Goal: Navigation & Orientation: Find specific page/section

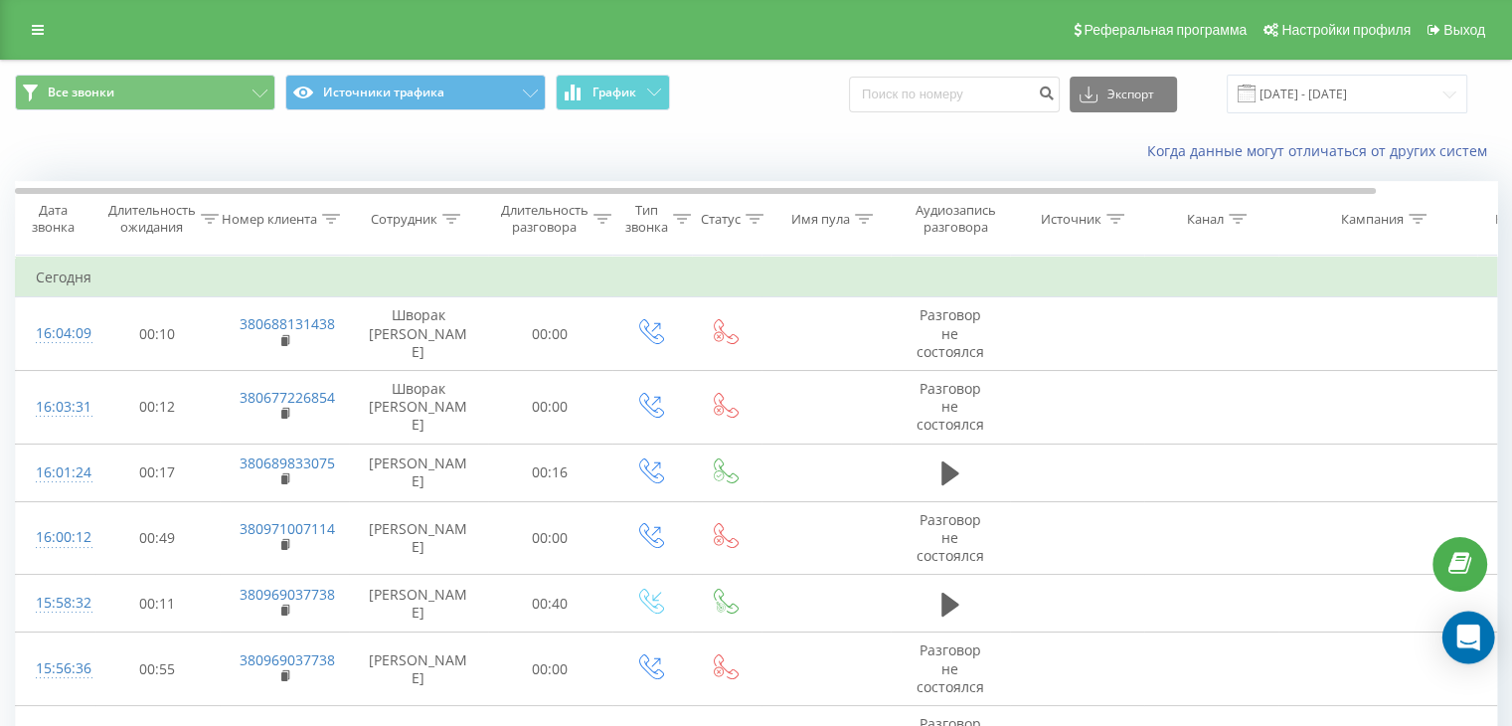
click at [1477, 638] on icon "Open Intercom Messenger" at bounding box center [1468, 637] width 23 height 26
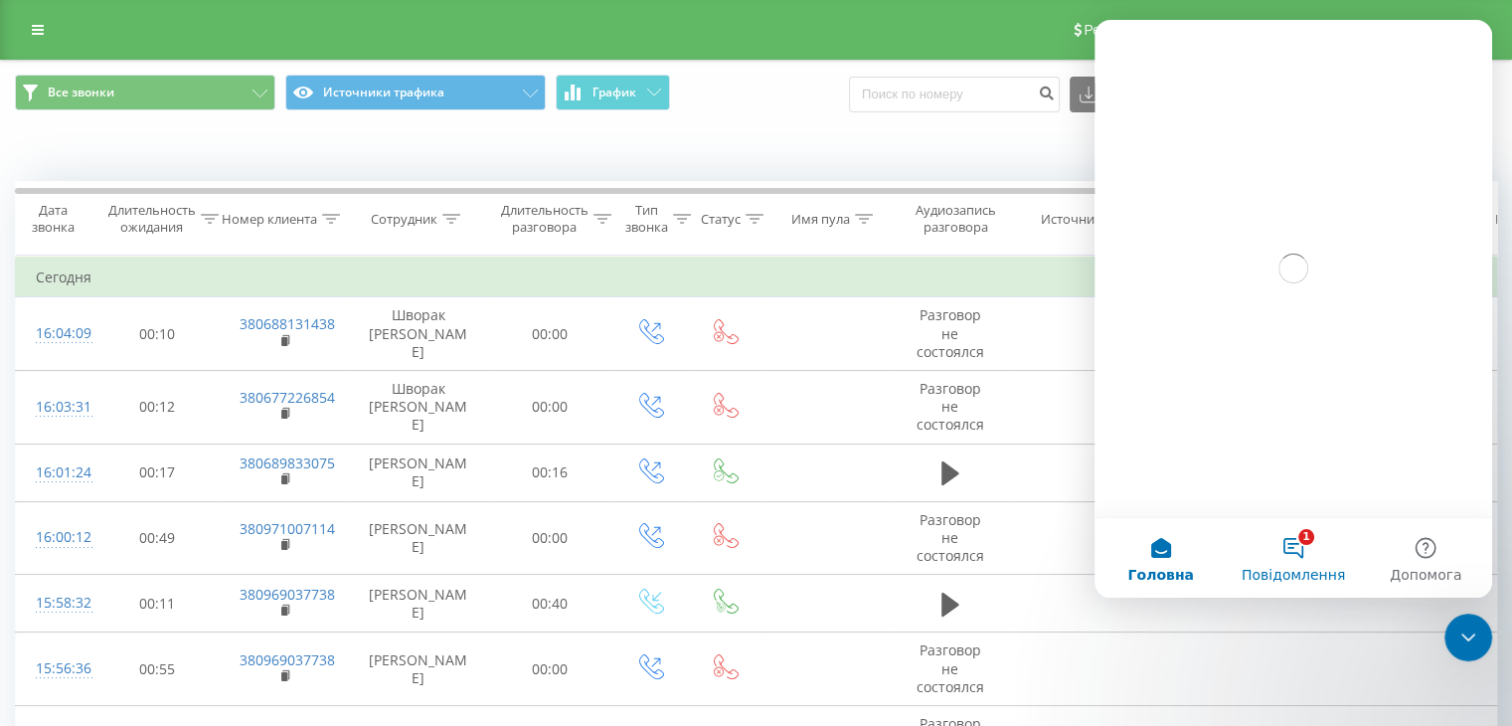
click at [1292, 553] on button "1 Повідомлення" at bounding box center [1293, 558] width 132 height 80
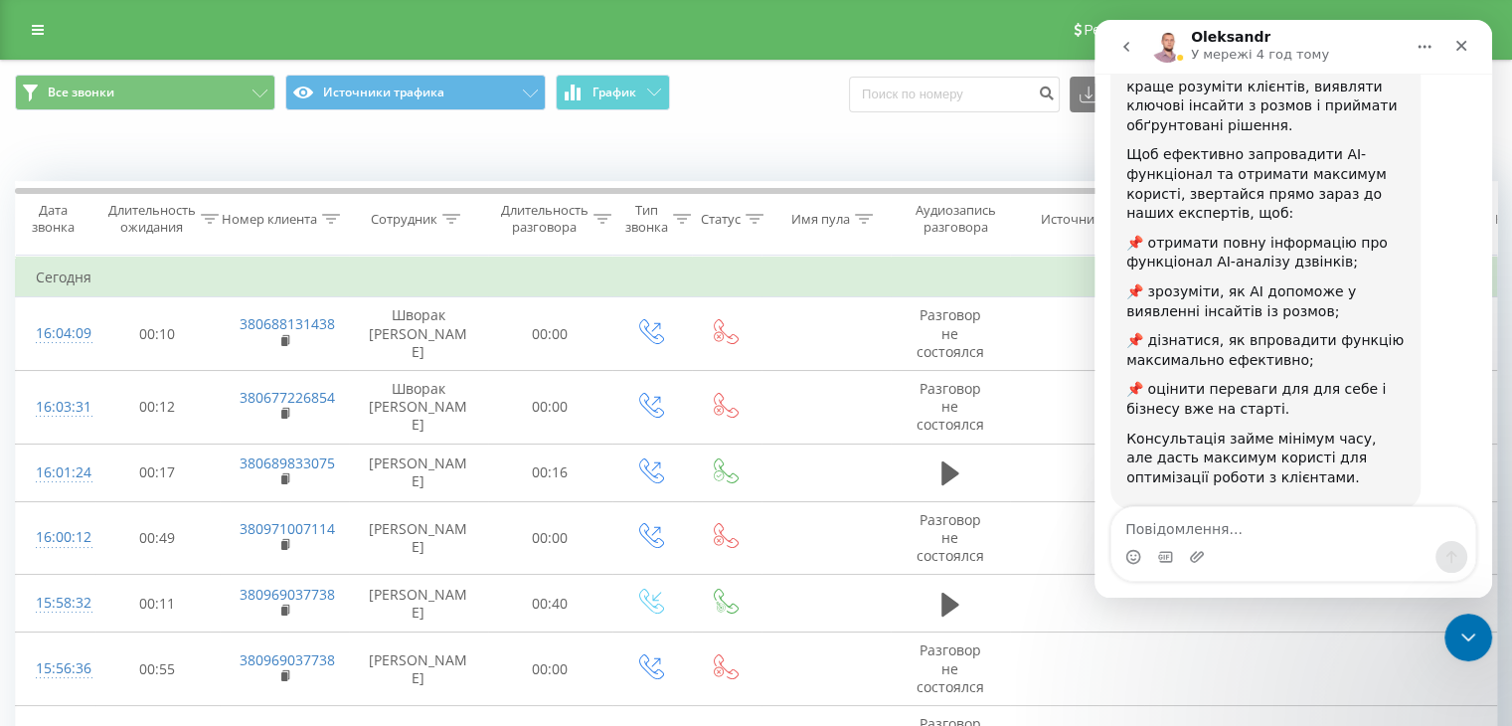
scroll to position [317, 0]
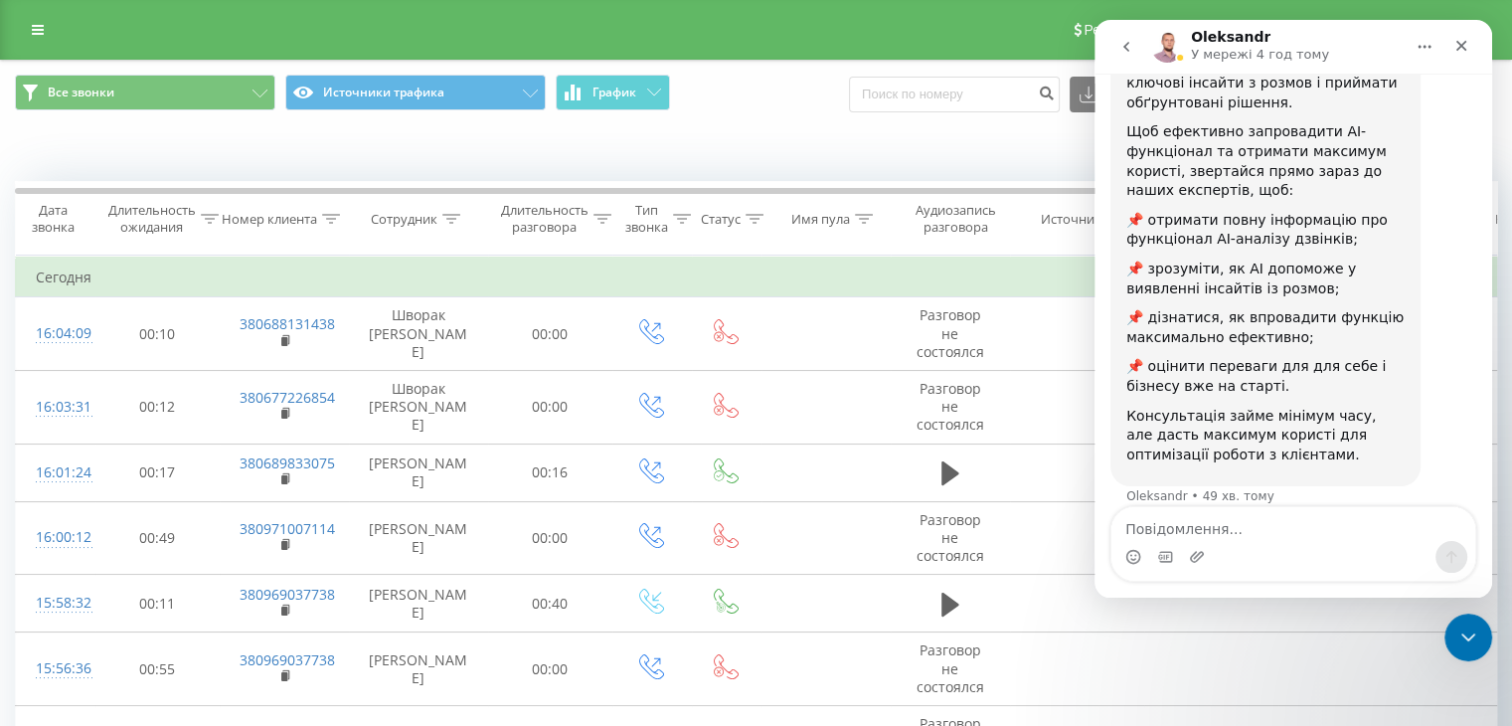
click at [1127, 46] on icon "go back" at bounding box center [1127, 47] width 16 height 16
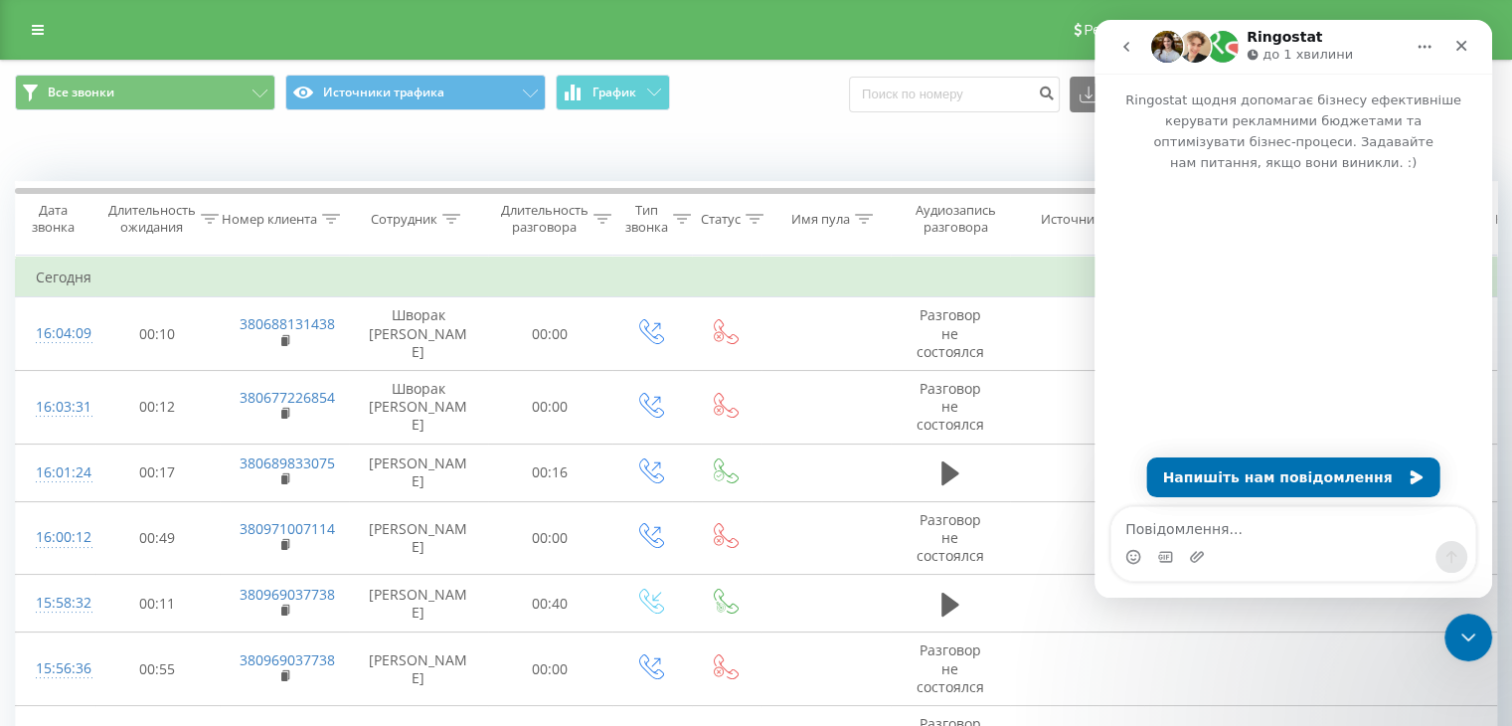
scroll to position [0, 0]
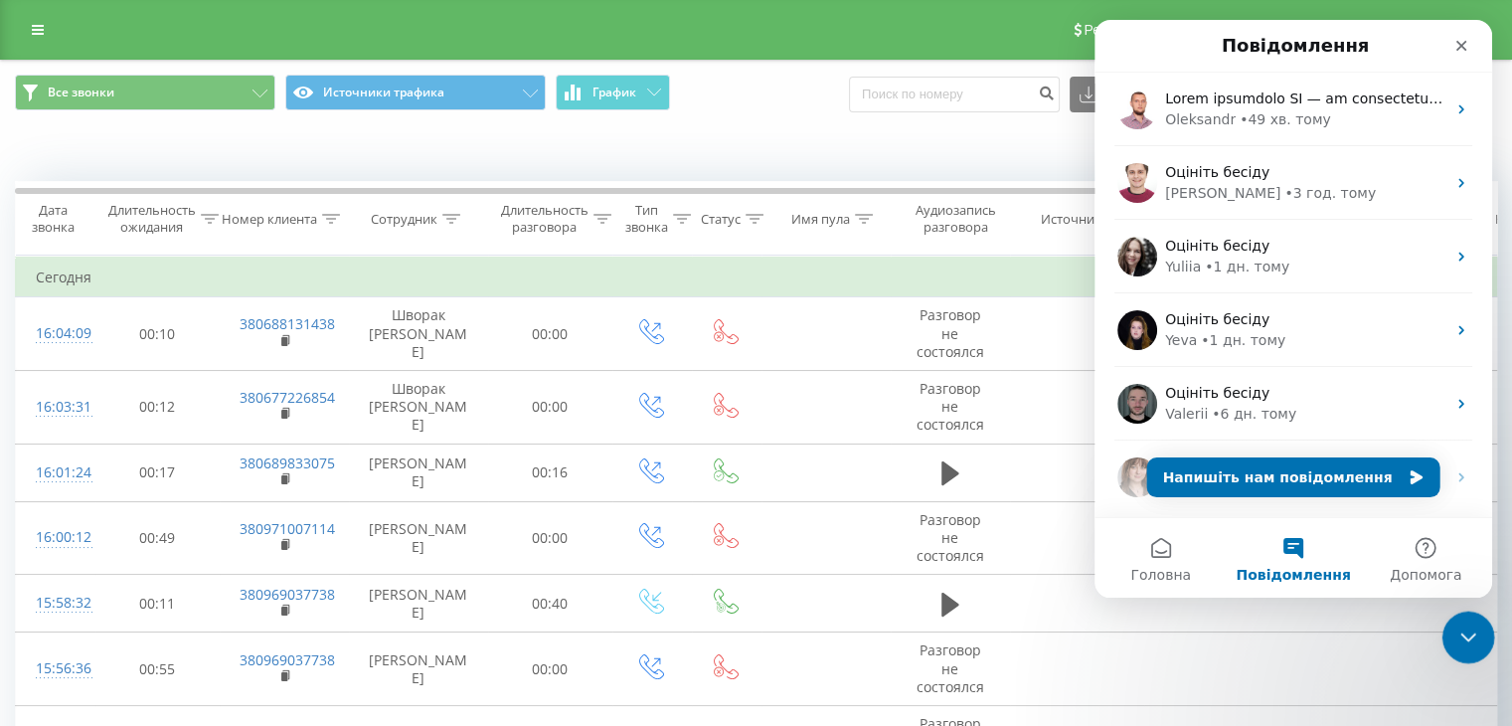
click at [1469, 641] on icon "Закрити програму для спілкування Intercom" at bounding box center [1466, 634] width 24 height 24
